Goal: Task Accomplishment & Management: Complete application form

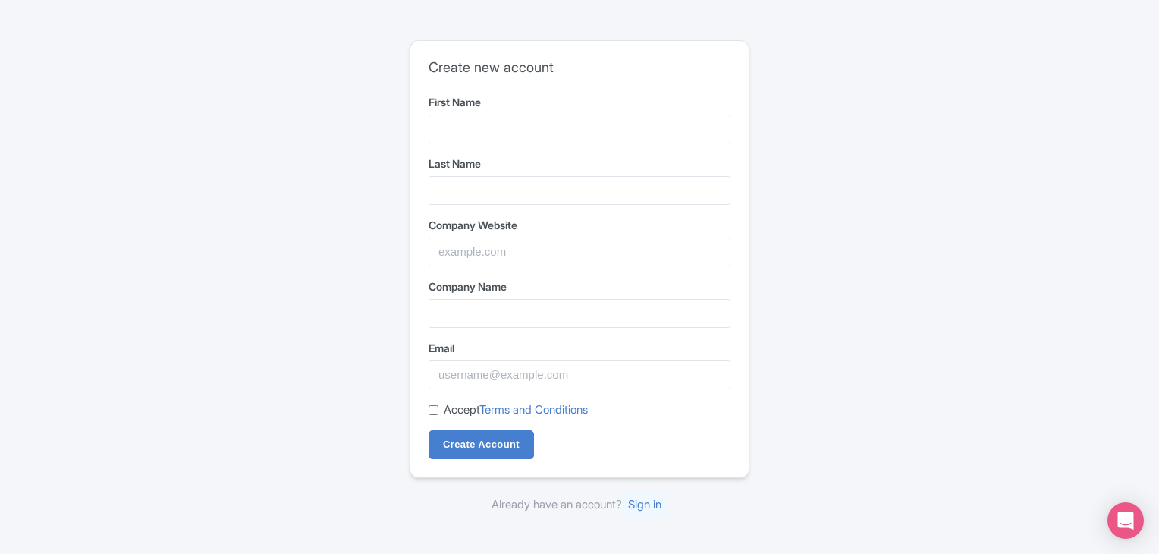
drag, startPoint x: 0, startPoint y: 0, endPoint x: 28, endPoint y: 495, distance: 495.4
click at [28, 495] on div "Create new account First Name Last Name Company Website Company Name Email Acce…" at bounding box center [579, 277] width 1159 height 554
click at [516, 130] on input "First Name" at bounding box center [580, 129] width 302 height 29
type input "Julia"
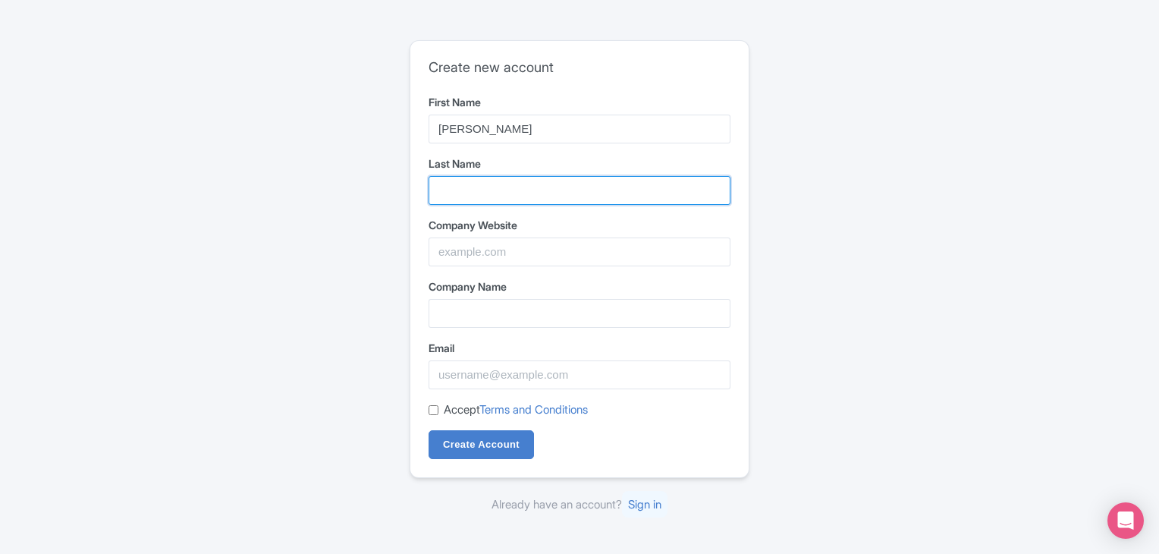
type input "Miranda"
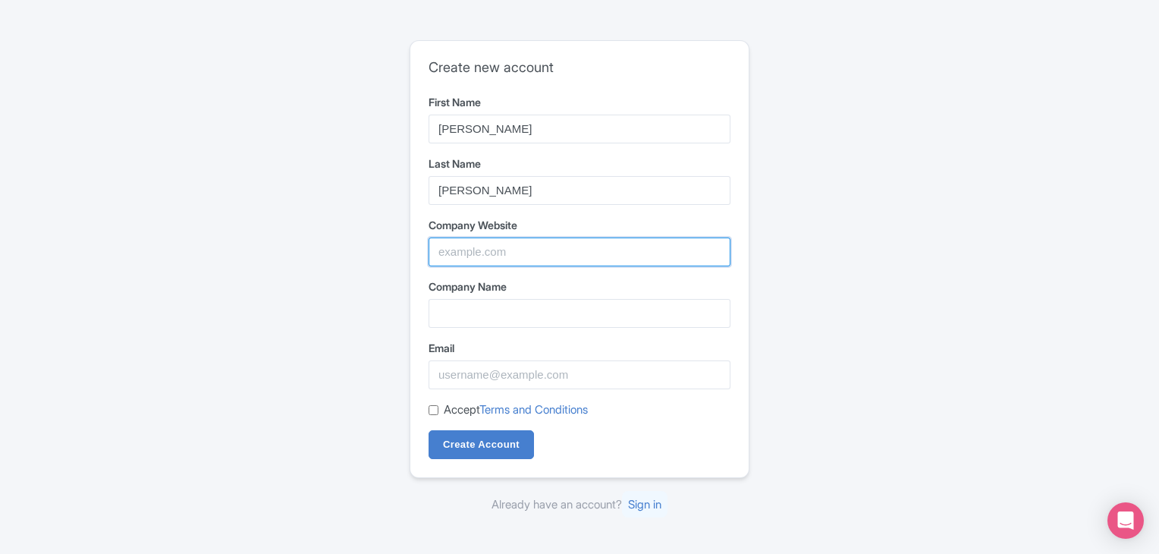
click at [542, 262] on input "Company Website" at bounding box center [580, 251] width 302 height 29
type input "j"
type input "changetravel.com"
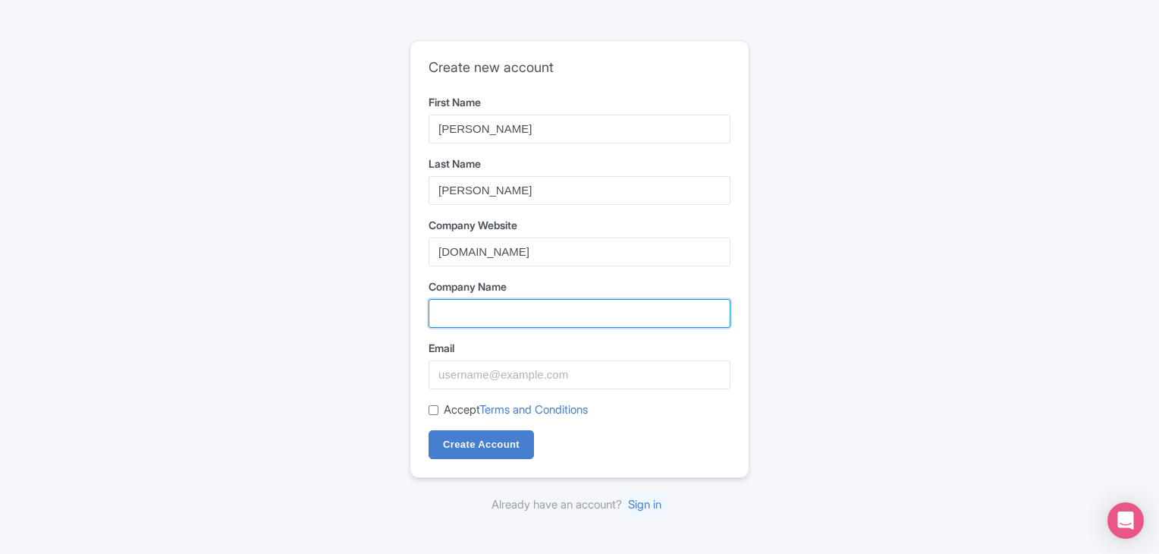
click at [539, 308] on input "Company Name" at bounding box center [580, 313] width 302 height 29
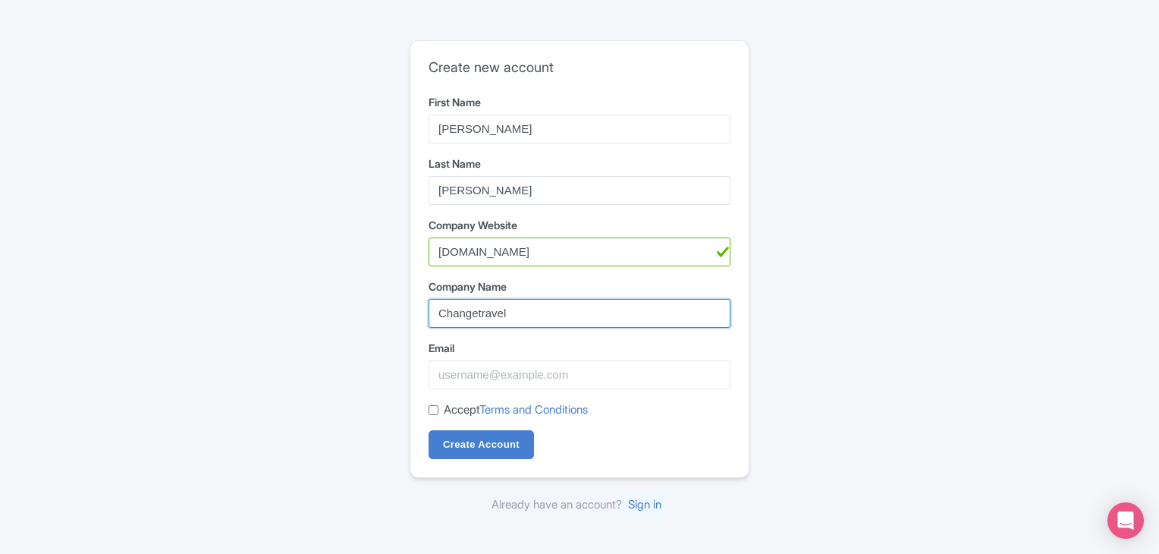
type input "Changetravel"
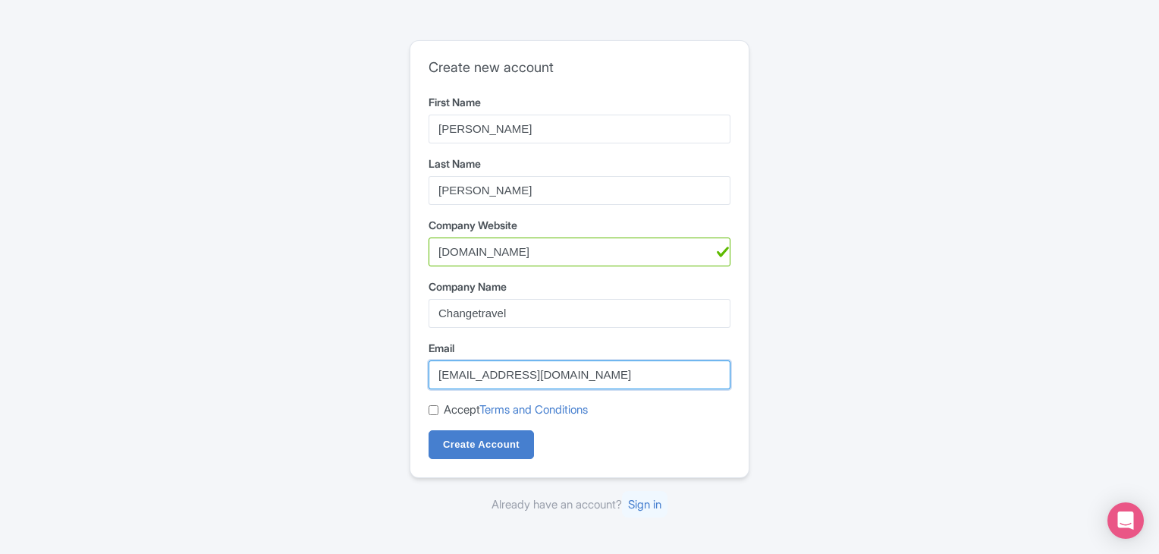
type input "jmiranda@changetravel.com"
click at [434, 405] on input "Accept Terms and Conditions" at bounding box center [434, 410] width 10 height 10
checkbox input "true"
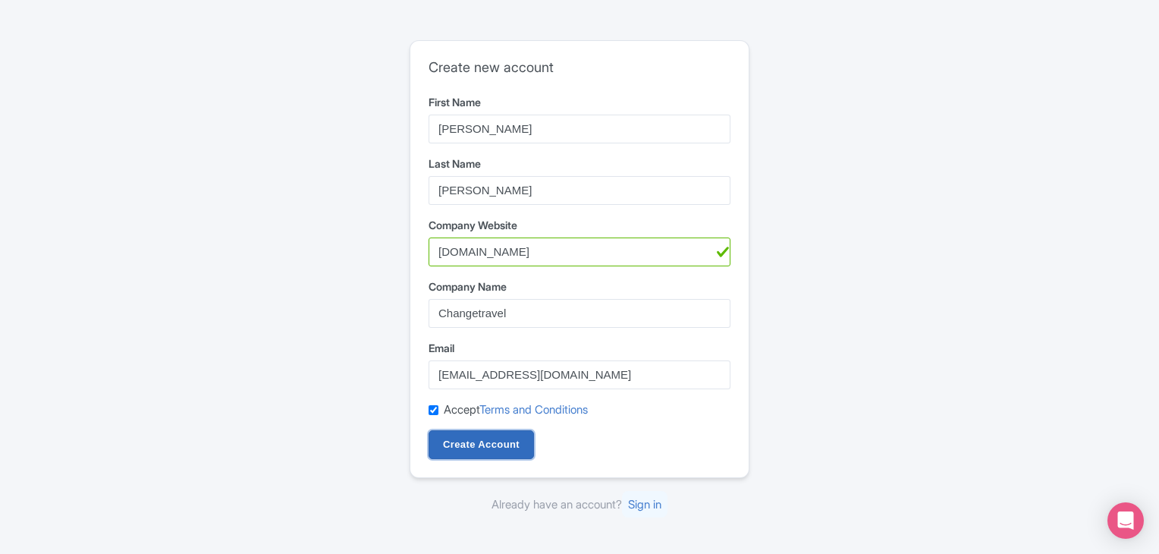
click at [451, 439] on input "Create Account" at bounding box center [481, 444] width 105 height 29
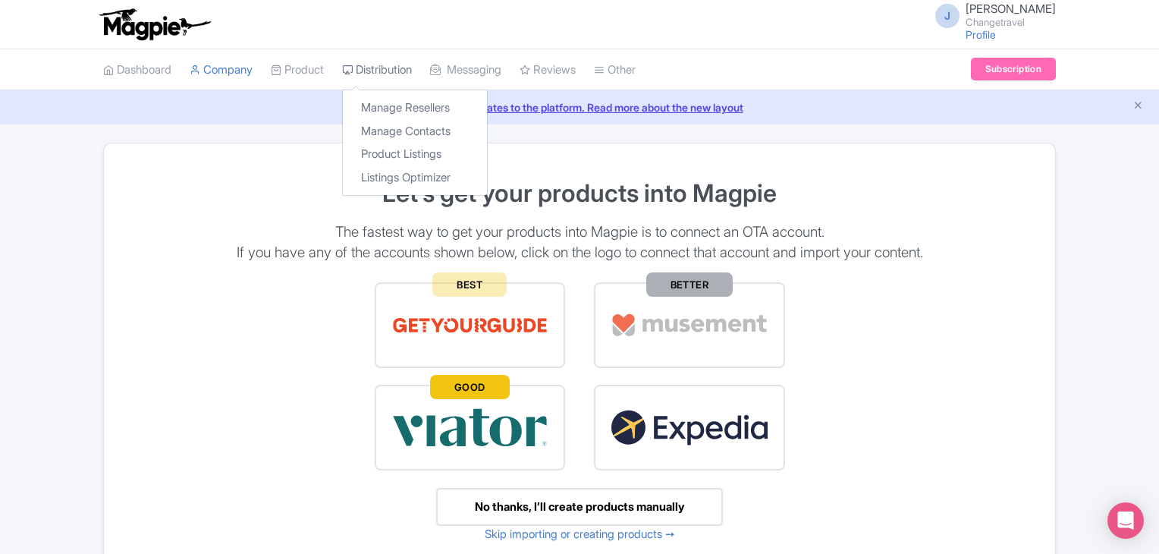
click at [401, 67] on link "Distribution" at bounding box center [377, 70] width 70 height 42
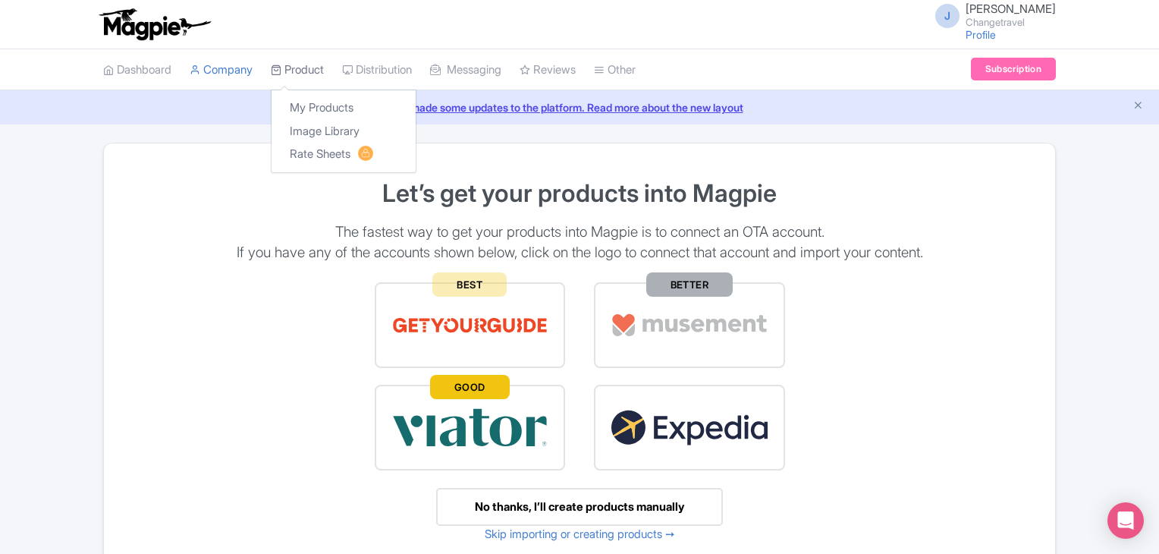
click at [324, 77] on link "Product" at bounding box center [297, 70] width 53 height 42
click at [328, 100] on link "My Products" at bounding box center [344, 108] width 144 height 24
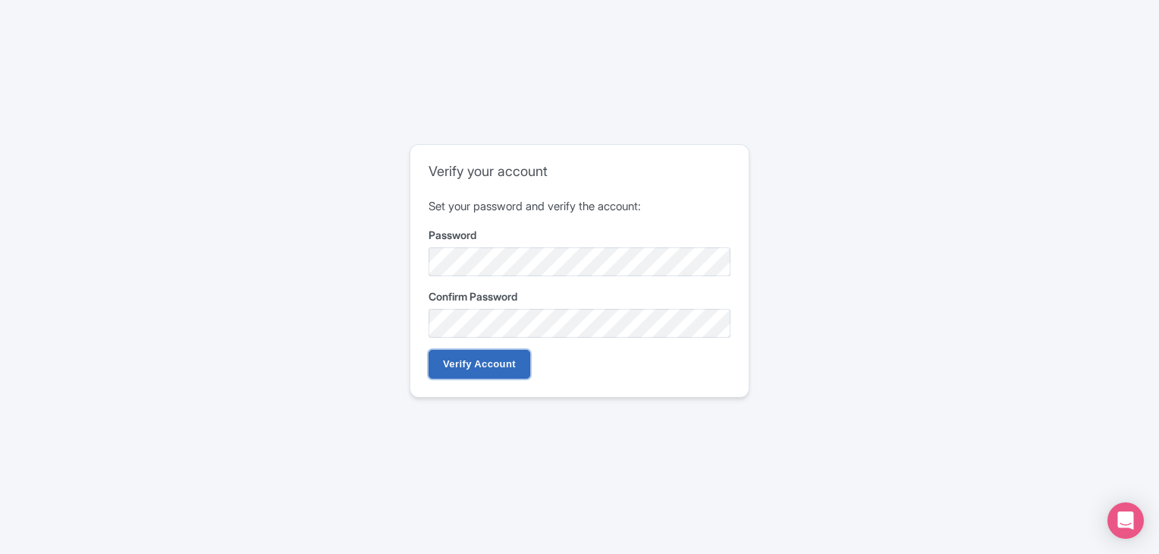
click at [498, 376] on input "Verify Account" at bounding box center [480, 364] width 102 height 29
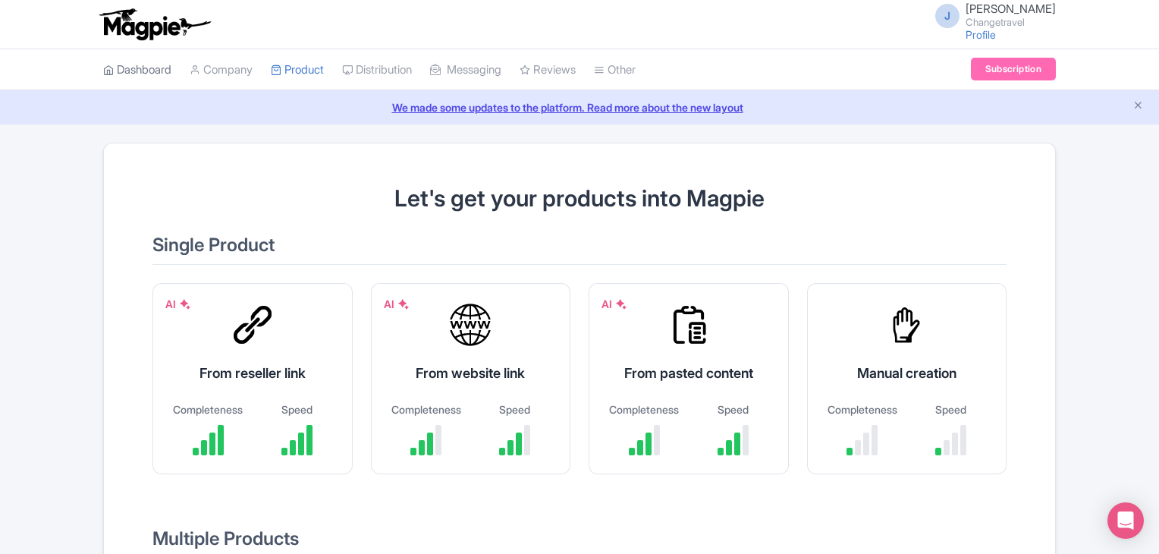
click at [158, 66] on link "Dashboard" at bounding box center [137, 70] width 68 height 42
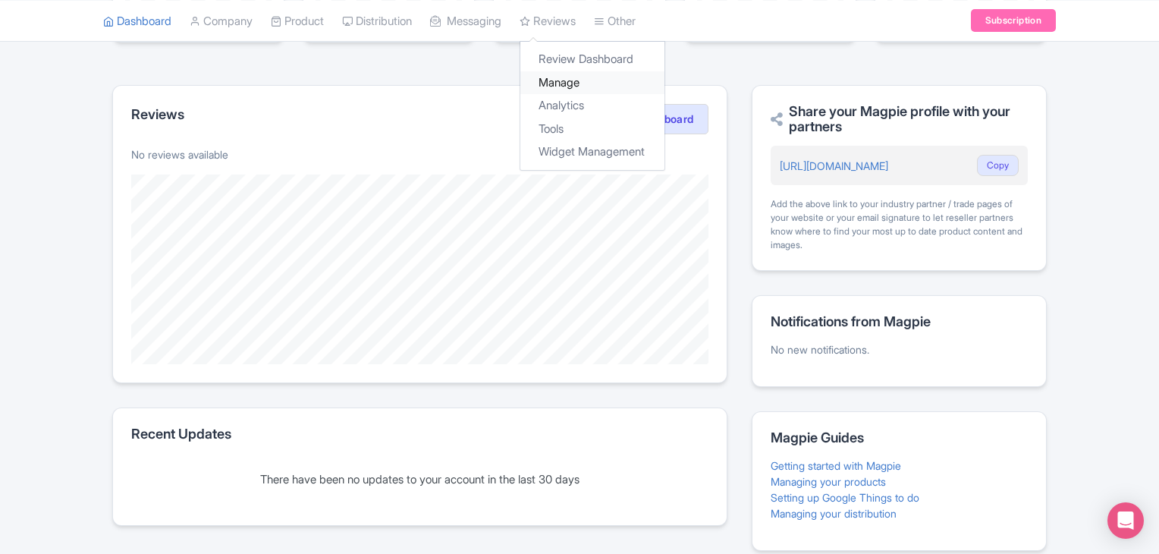
scroll to position [322, 0]
